Goal: Find specific page/section: Find specific page/section

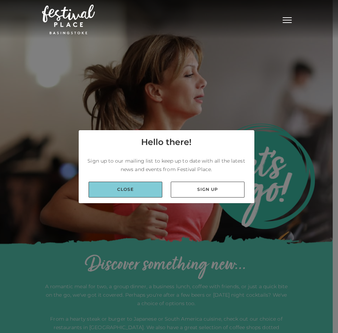
click at [130, 185] on link "Close" at bounding box center [126, 190] width 74 height 16
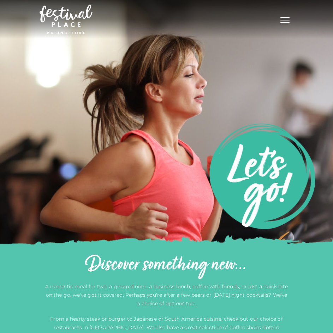
click at [288, 18] on span "Toggle navigation" at bounding box center [284, 17] width 9 height 1
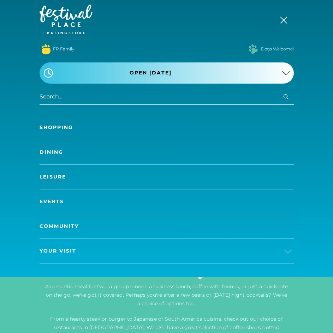
click at [63, 47] on link "FP Family" at bounding box center [63, 49] width 21 height 6
click at [99, 178] on link "Leisure" at bounding box center [167, 177] width 254 height 24
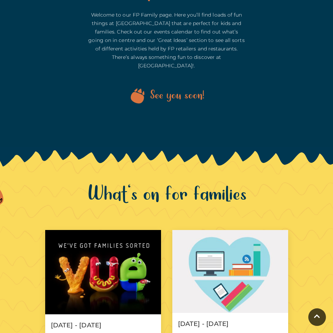
scroll to position [353, 0]
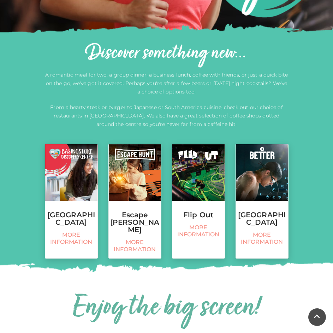
scroll to position [247, 0]
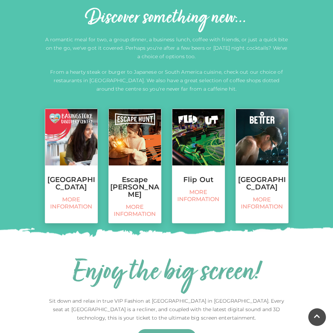
click at [29, 152] on div "Discover something new... A romantic meal for two, a group dinner, a business l…" at bounding box center [166, 119] width 333 height 295
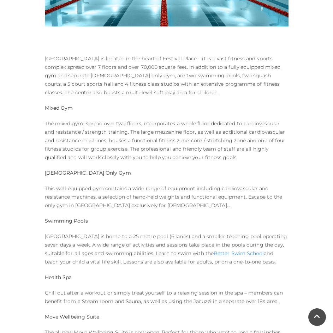
scroll to position [317, 0]
